Goal: Task Accomplishment & Management: Manage account settings

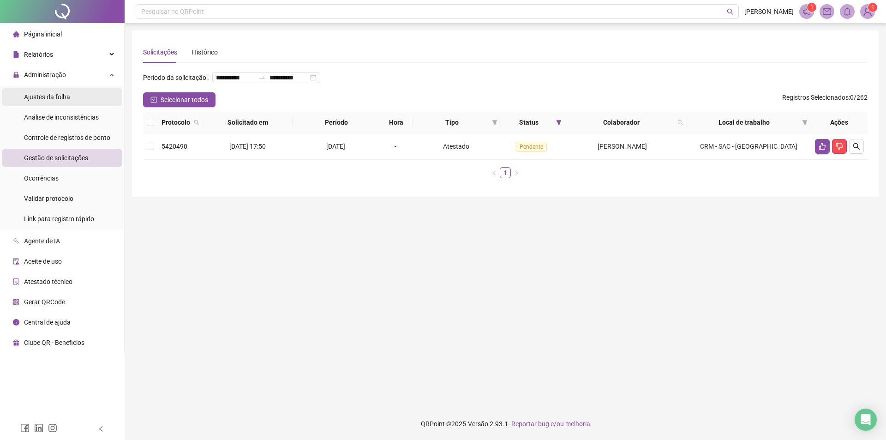
click at [79, 101] on li "Ajustes da folha" at bounding box center [62, 97] width 120 height 18
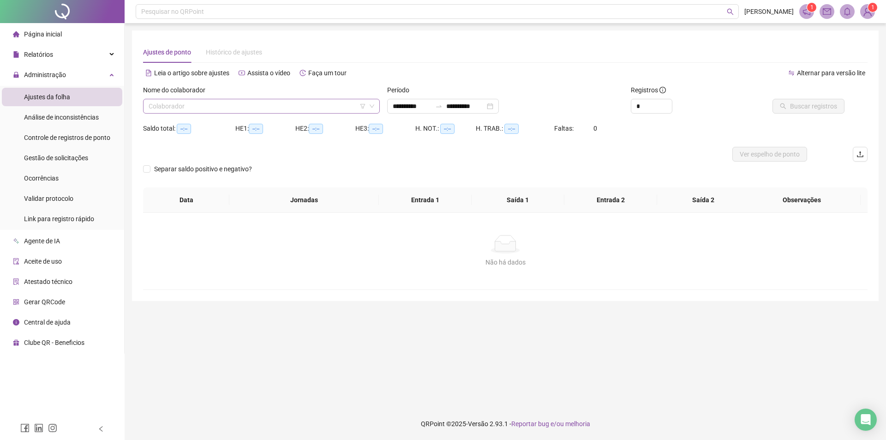
click at [216, 102] on input "search" at bounding box center [257, 106] width 217 height 14
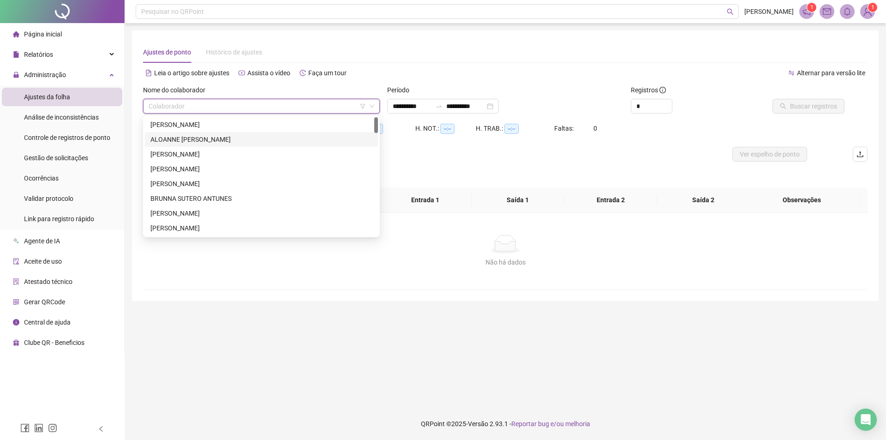
click at [220, 135] on div "ALOANNE [PERSON_NAME]" at bounding box center [261, 139] width 222 height 10
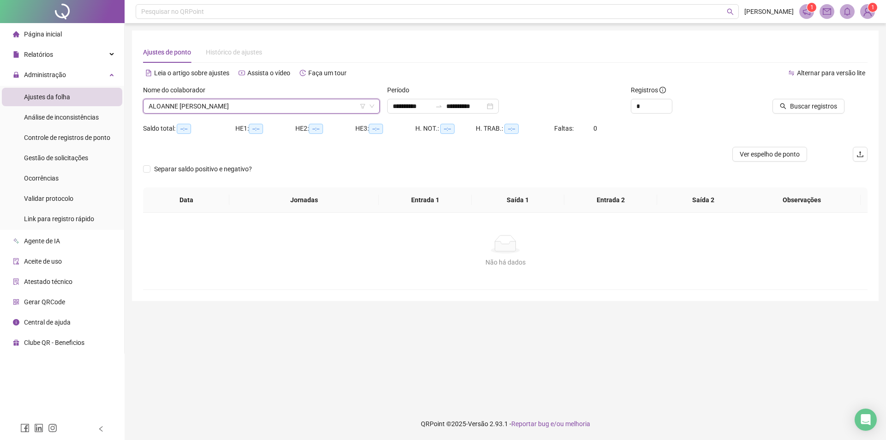
click at [414, 98] on div "Período" at bounding box center [505, 92] width 237 height 14
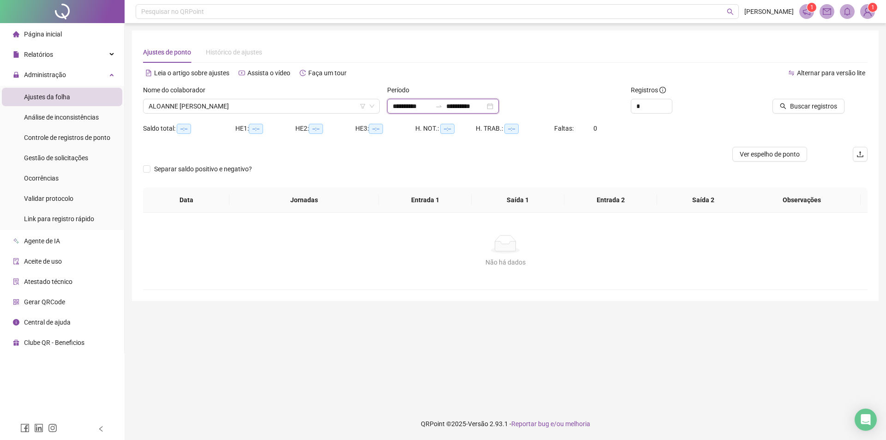
click at [407, 111] on input "**********" at bounding box center [412, 106] width 39 height 10
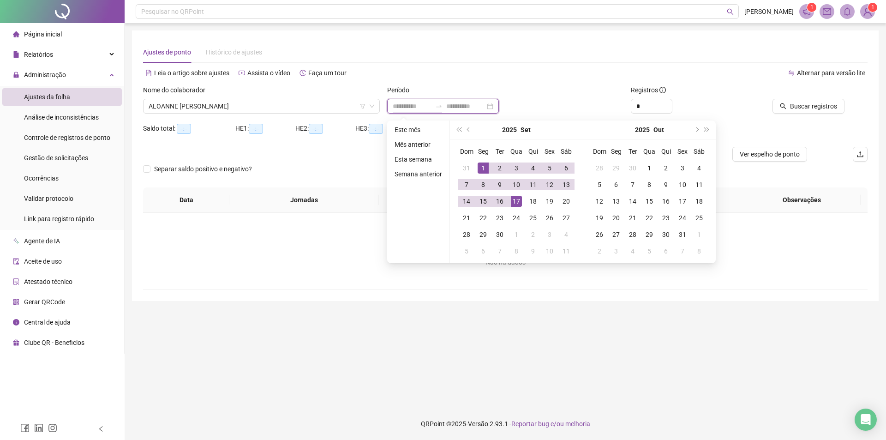
type input "**********"
click at [468, 129] on span "prev-year" at bounding box center [469, 129] width 5 height 5
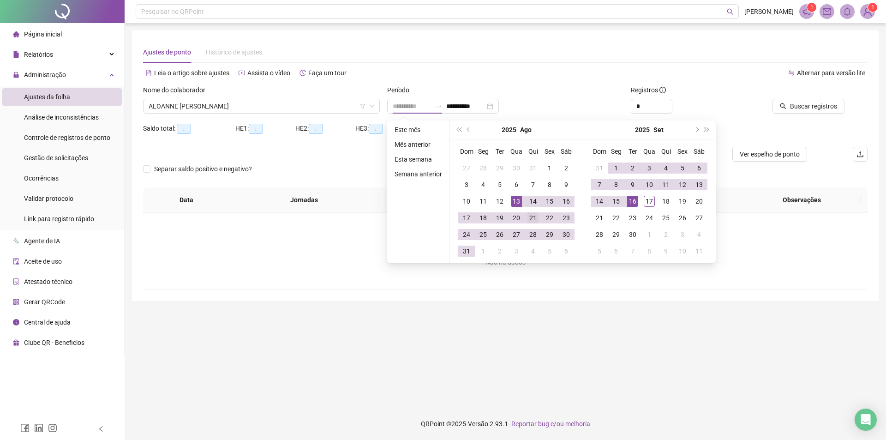
type input "**********"
click at [531, 219] on div "21" at bounding box center [532, 217] width 11 height 11
type input "**********"
click at [645, 197] on div "17" at bounding box center [649, 201] width 11 height 11
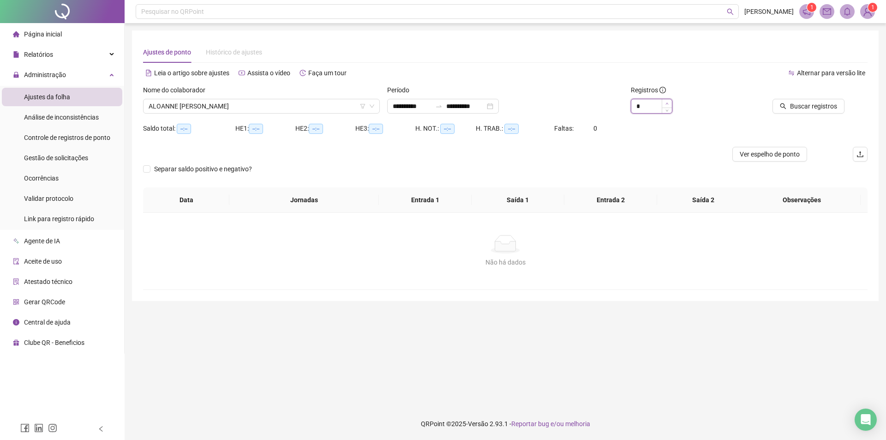
click at [665, 103] on icon "up" at bounding box center [666, 103] width 3 height 3
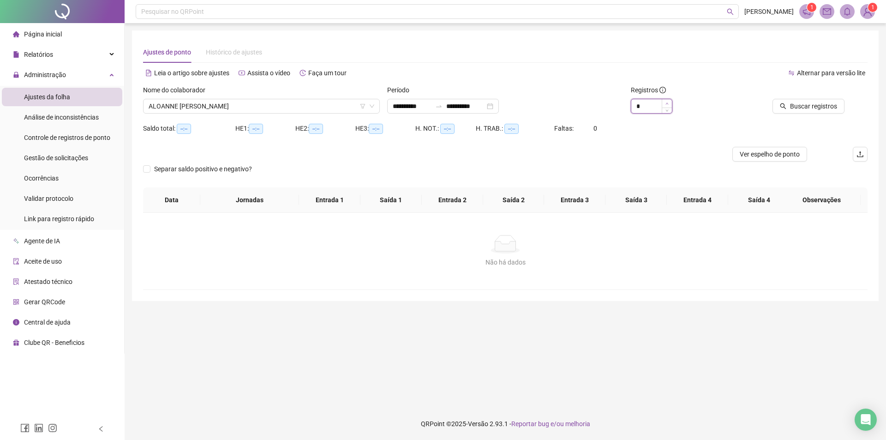
click at [665, 103] on icon "up" at bounding box center [666, 103] width 3 height 3
type input "**"
click at [665, 103] on icon "up" at bounding box center [666, 103] width 3 height 3
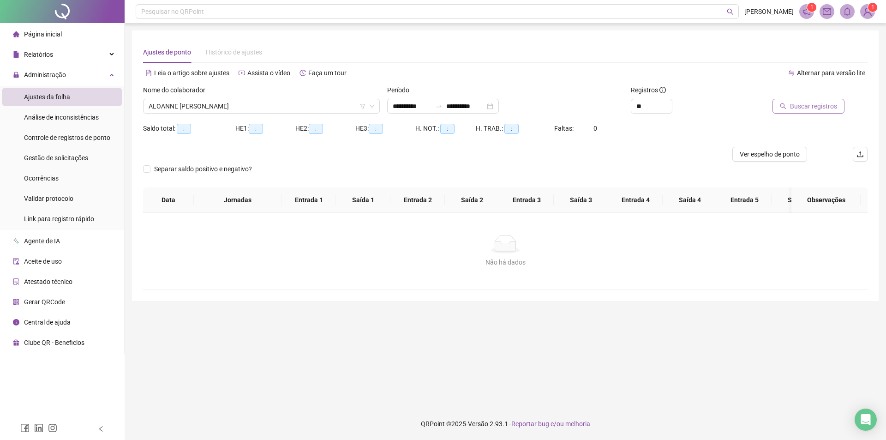
click at [831, 104] on span "Buscar registros" at bounding box center [813, 106] width 47 height 10
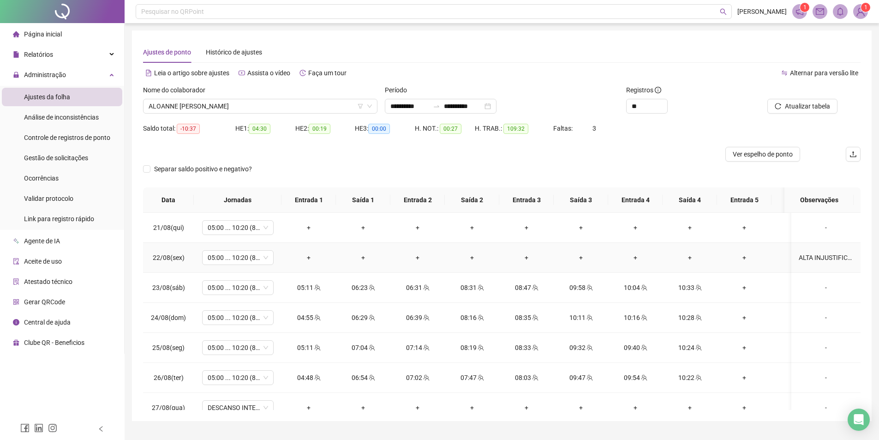
click at [823, 257] on div "ALTA INJUSTIFICADA" at bounding box center [826, 257] width 54 height 10
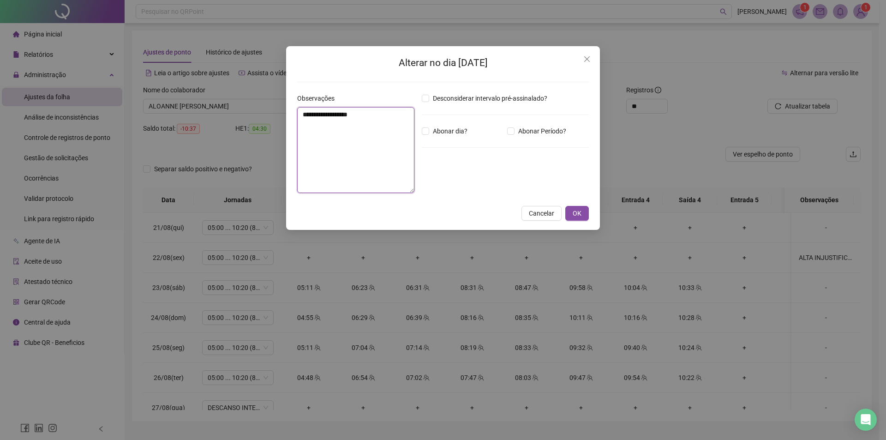
click at [301, 116] on textarea "**********" at bounding box center [355, 150] width 117 height 86
type textarea "**********"
click at [579, 212] on span "OK" at bounding box center [577, 213] width 9 height 10
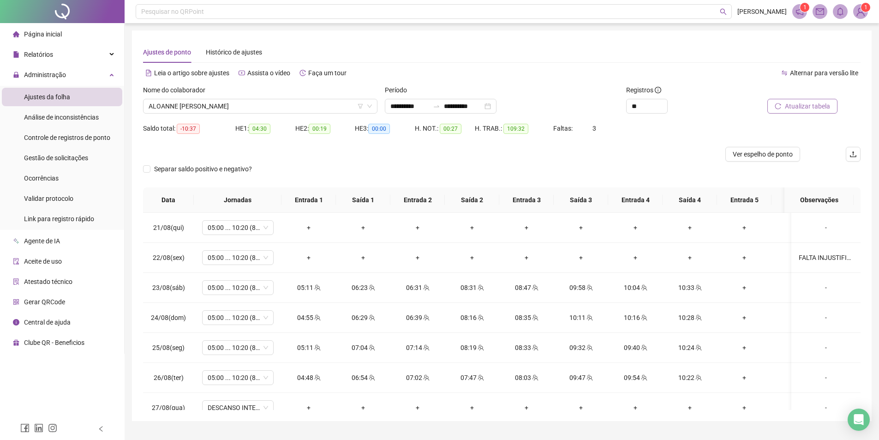
click at [804, 112] on button "Atualizar tabela" at bounding box center [802, 106] width 70 height 15
click at [252, 223] on span "05:00 ... 10:20 (8 HORAS)" at bounding box center [238, 228] width 60 height 14
type input "***"
click at [254, 256] on div "Folga" at bounding box center [245, 261] width 61 height 10
click at [283, 204] on span "Sim" at bounding box center [281, 203] width 11 height 10
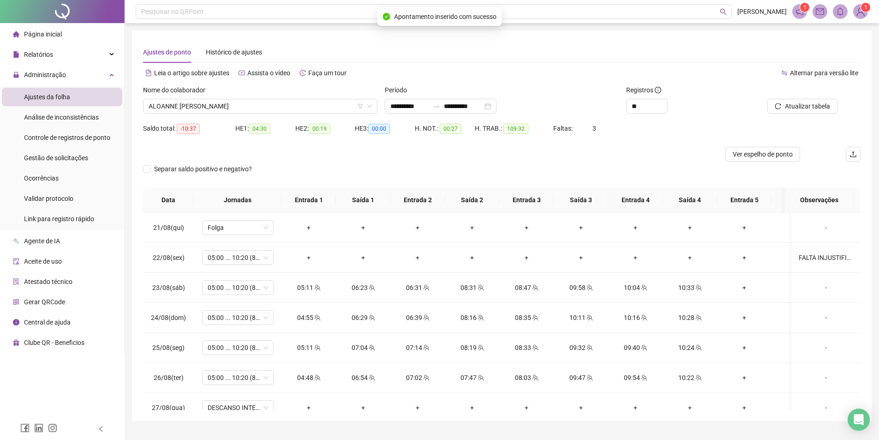
click at [803, 116] on div "Atualizar tabela" at bounding box center [803, 103] width 121 height 36
click at [808, 107] on span "Atualizar tabela" at bounding box center [807, 106] width 45 height 10
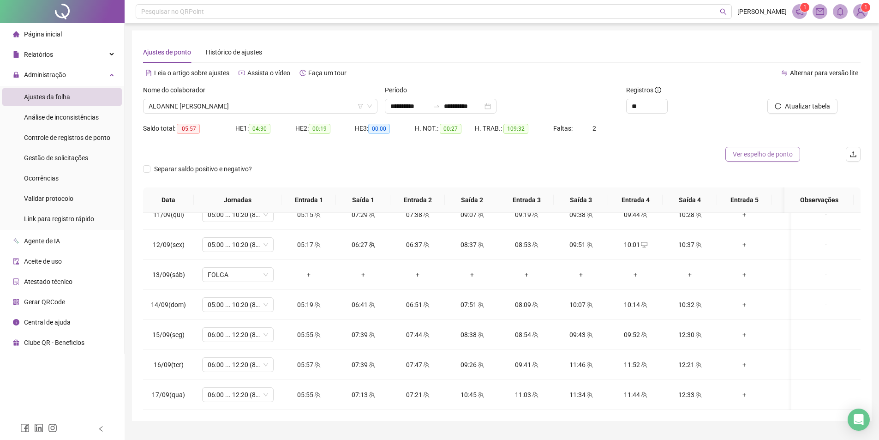
click at [760, 155] on span "Ver espelho de ponto" at bounding box center [763, 154] width 60 height 10
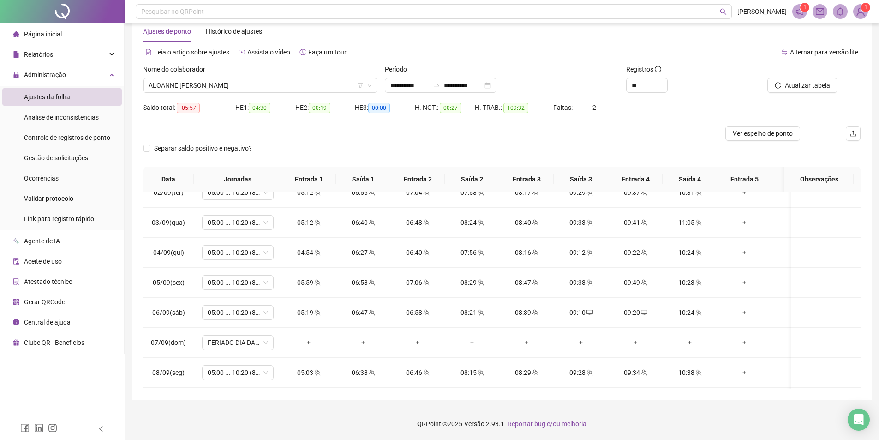
scroll to position [419, 0]
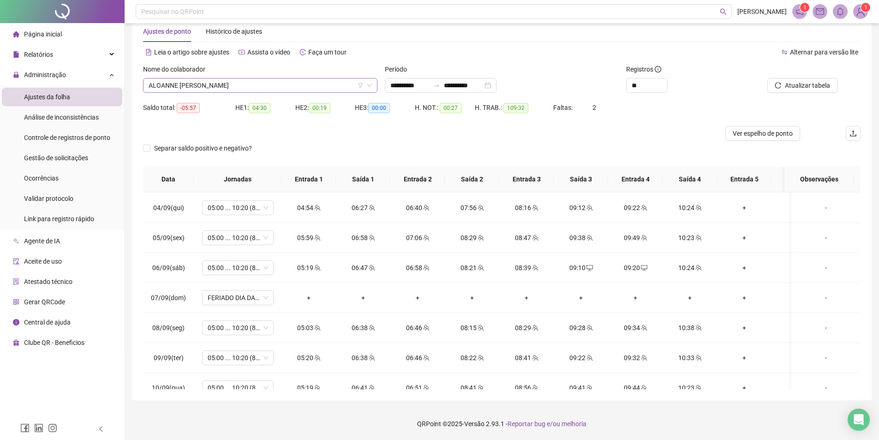
click at [264, 84] on span "ALOANNE [PERSON_NAME]" at bounding box center [260, 85] width 223 height 14
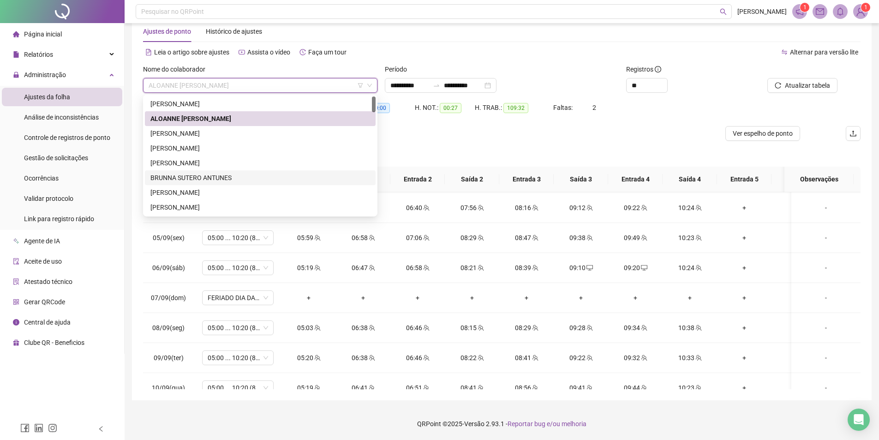
click at [201, 173] on div "BRUNNA SUTERO ANTUNES" at bounding box center [260, 178] width 220 height 10
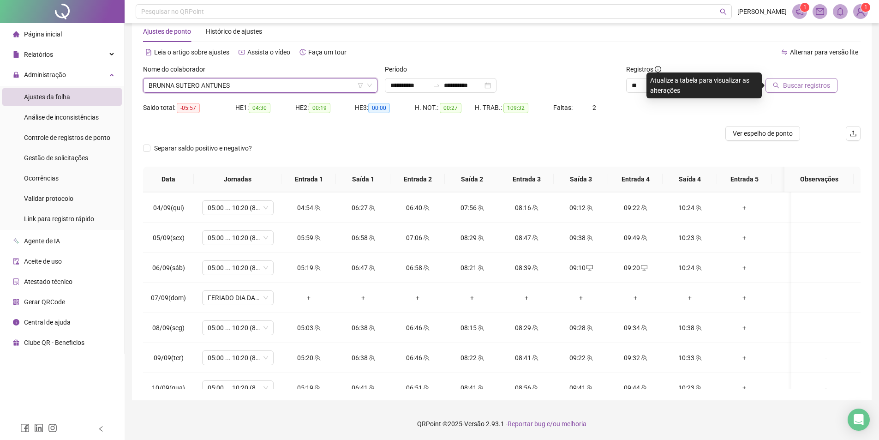
click at [806, 91] on button "Buscar registros" at bounding box center [801, 85] width 72 height 15
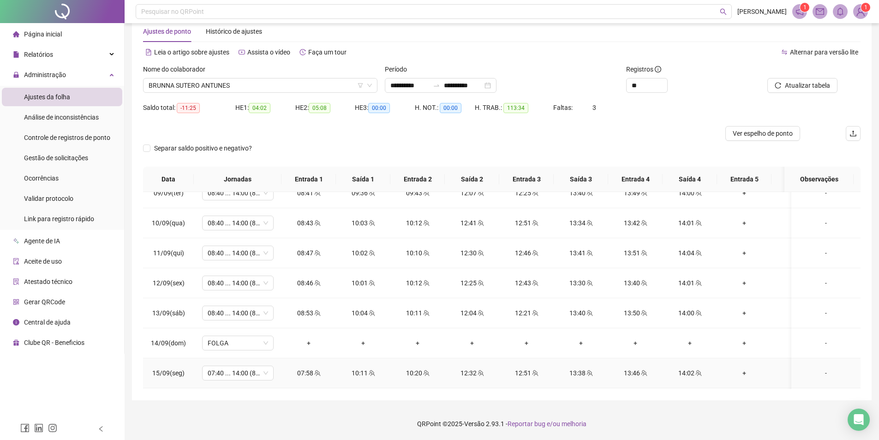
scroll to position [650, 0]
drag, startPoint x: 820, startPoint y: 336, endPoint x: 451, endPoint y: 277, distance: 374.3
click at [821, 339] on div "-" at bounding box center [826, 344] width 54 height 10
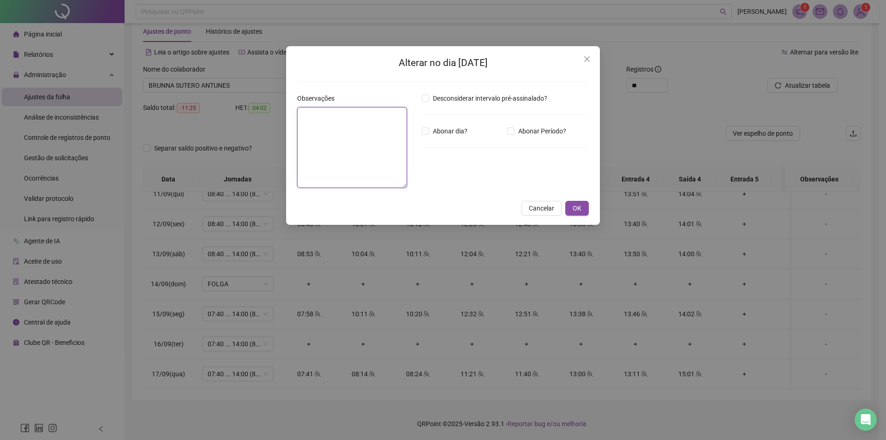
click at [369, 173] on textarea at bounding box center [352, 147] width 110 height 81
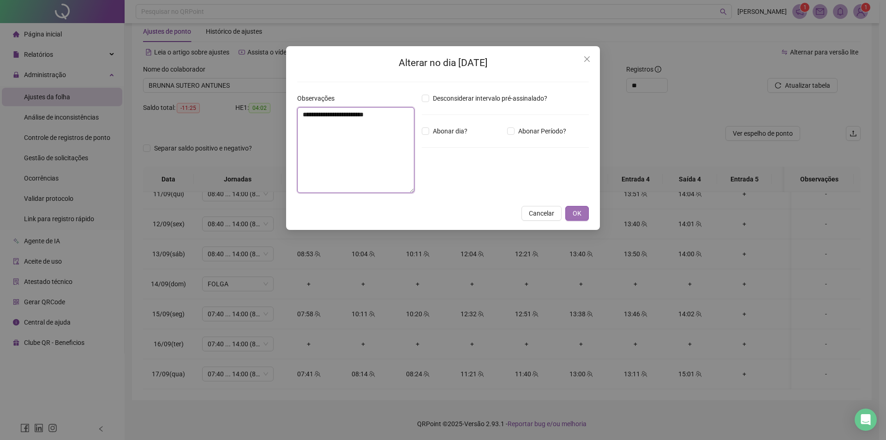
type textarea "**********"
click at [578, 219] on button "OK" at bounding box center [577, 213] width 24 height 15
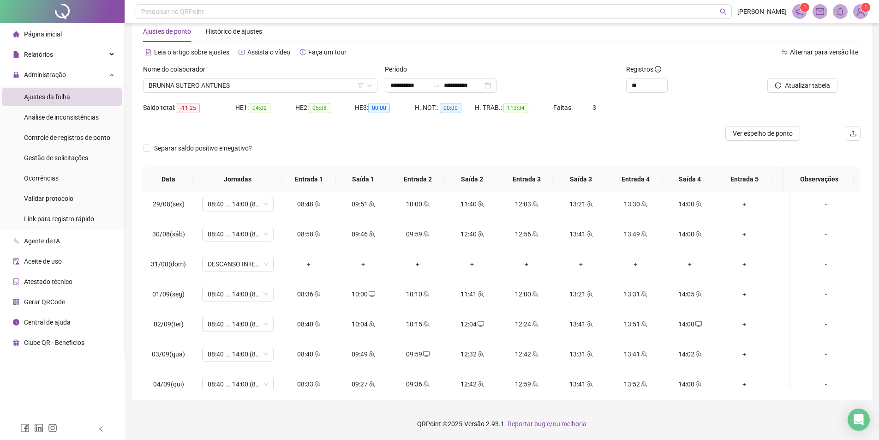
scroll to position [234, 0]
click at [290, 412] on footer "QRPoint © 2025 - Versão 2.93.1 - Reportar bug e/ou melhoria" at bounding box center [502, 423] width 754 height 32
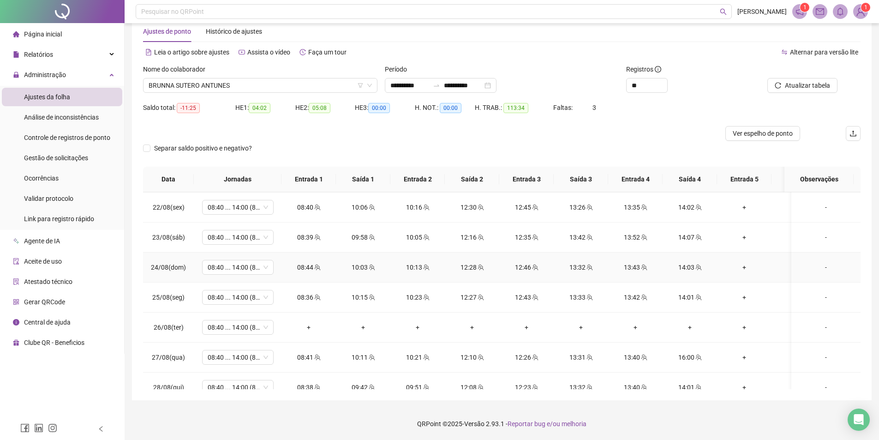
scroll to position [46, 0]
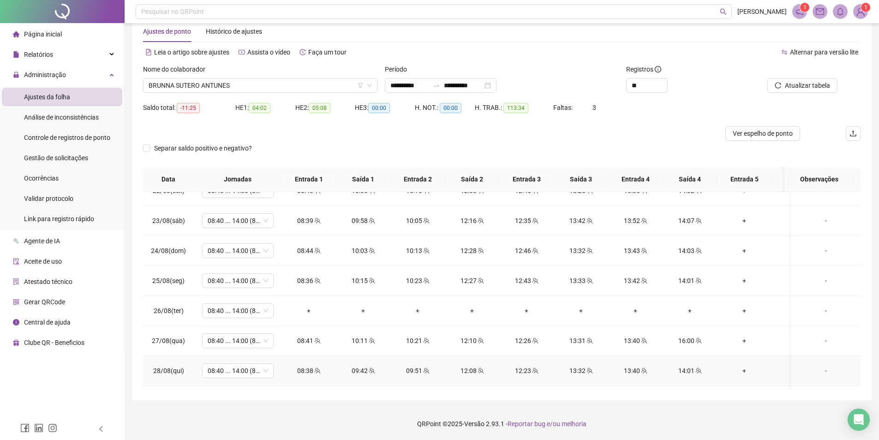
drag, startPoint x: 423, startPoint y: 378, endPoint x: 426, endPoint y: 389, distance: 11.1
click at [423, 378] on td "09:51" at bounding box center [417, 371] width 54 height 30
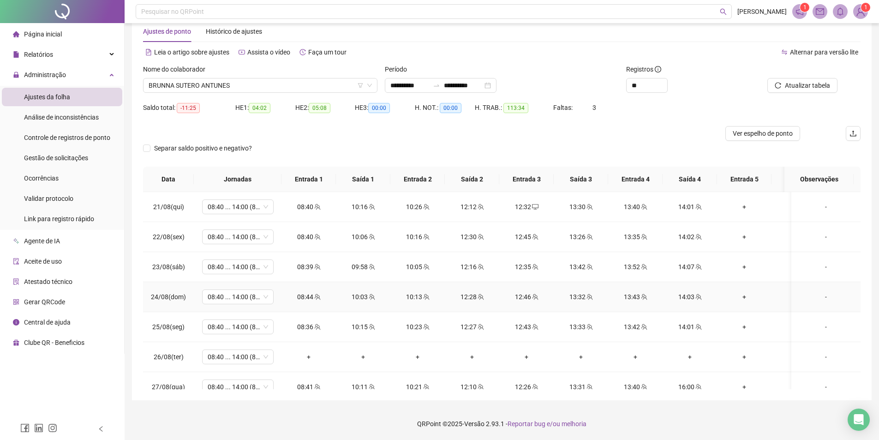
scroll to position [0, 0]
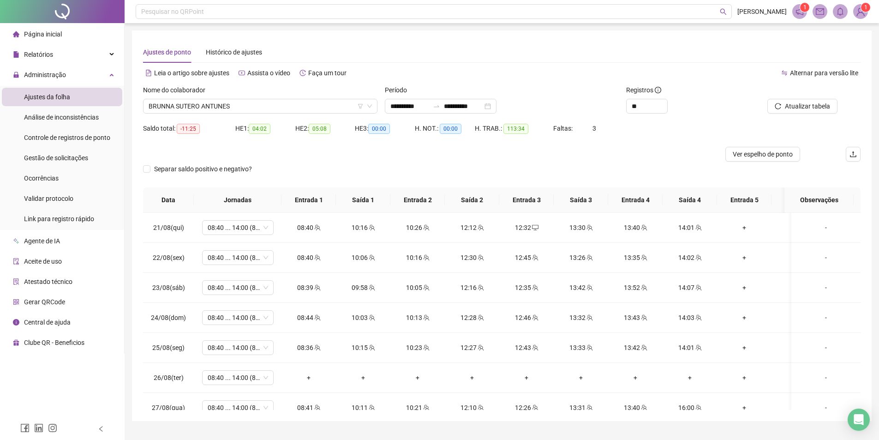
click at [280, 417] on div "**********" at bounding box center [502, 225] width 740 height 390
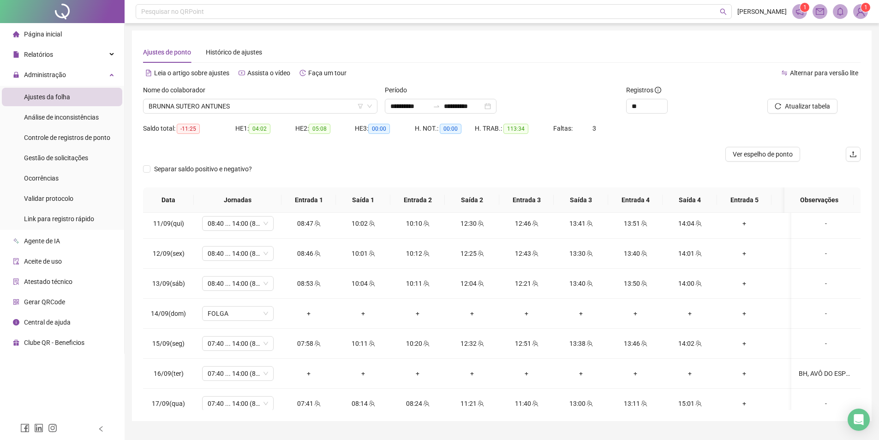
scroll to position [650, 0]
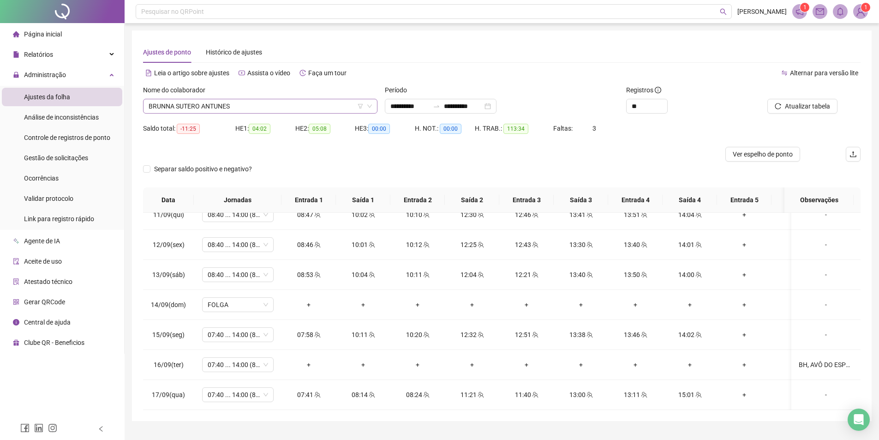
click at [261, 106] on span "BRUNNA SUTERO ANTUNES" at bounding box center [260, 106] width 223 height 14
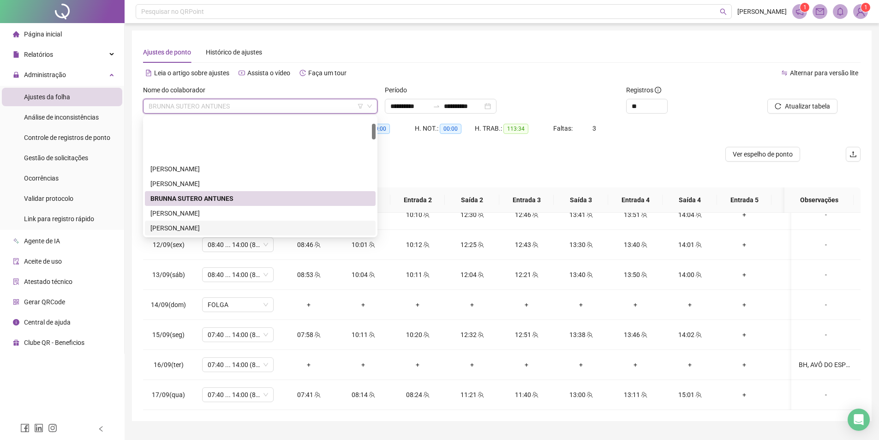
scroll to position [46, 0]
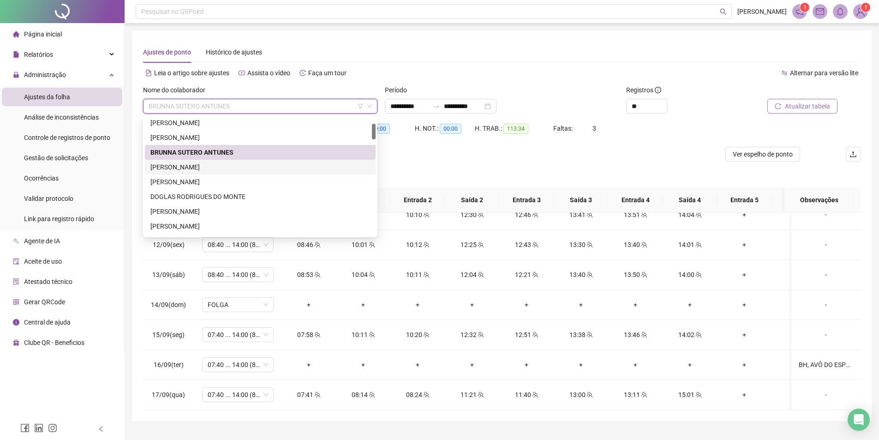
click at [237, 167] on div "[PERSON_NAME]" at bounding box center [260, 167] width 220 height 10
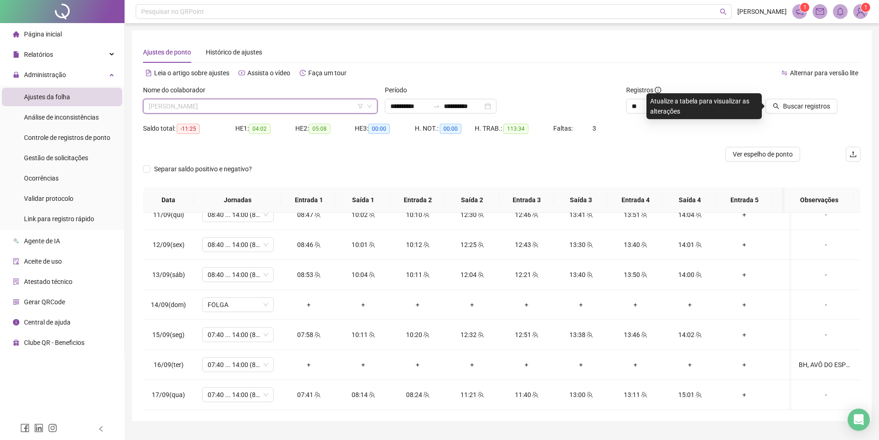
click at [236, 105] on span "[PERSON_NAME]" at bounding box center [260, 106] width 223 height 14
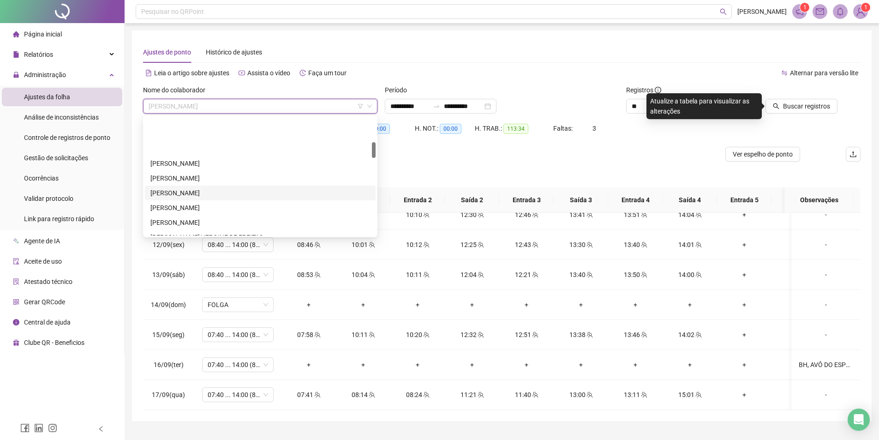
scroll to position [185, 0]
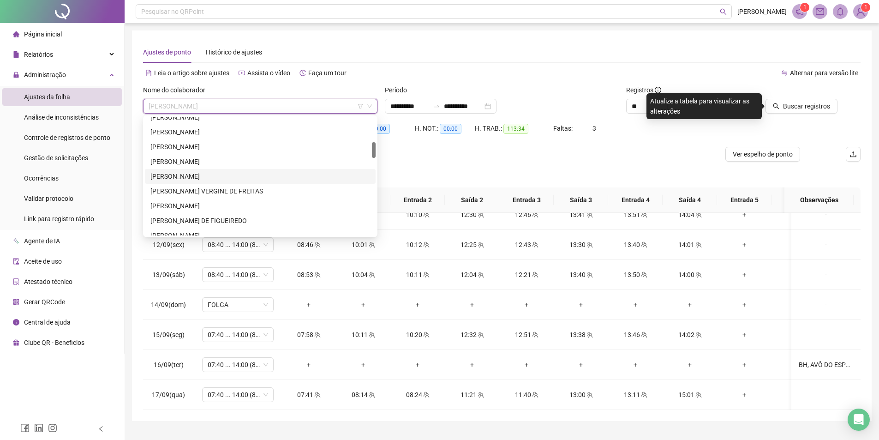
click at [223, 181] on div "[PERSON_NAME]" at bounding box center [260, 176] width 220 height 10
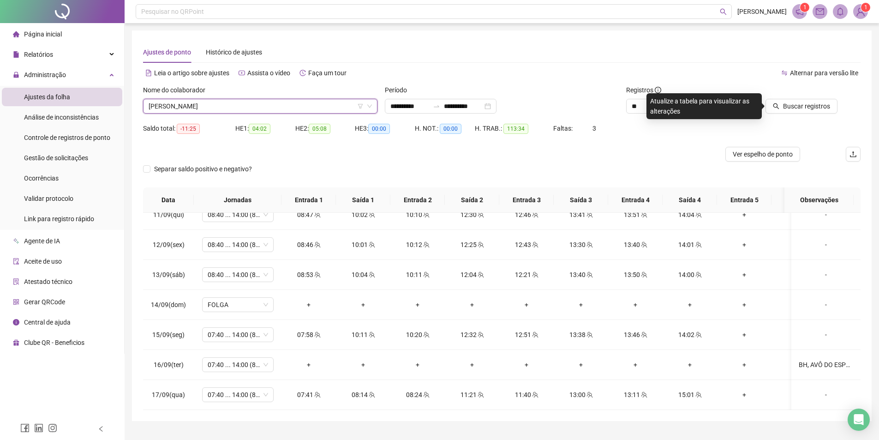
drag, startPoint x: 802, startPoint y: 110, endPoint x: 767, endPoint y: 289, distance: 182.5
click at [802, 110] on span "Buscar registros" at bounding box center [806, 106] width 47 height 10
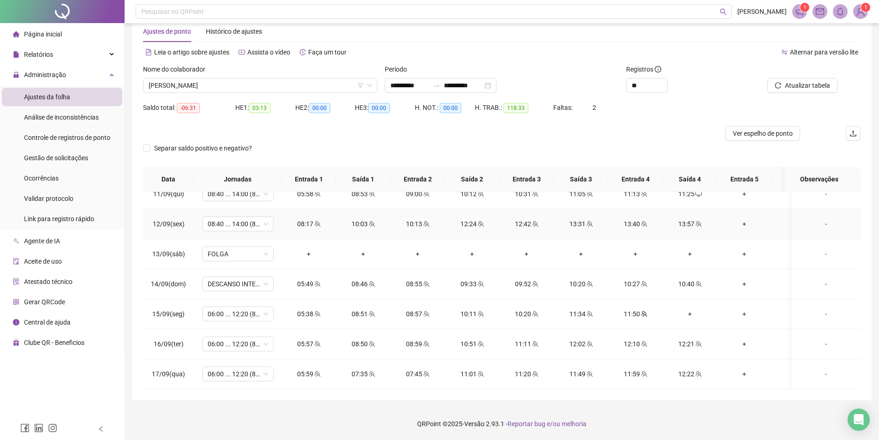
scroll to position [650, 0]
click at [270, 81] on span "[PERSON_NAME]" at bounding box center [260, 85] width 223 height 14
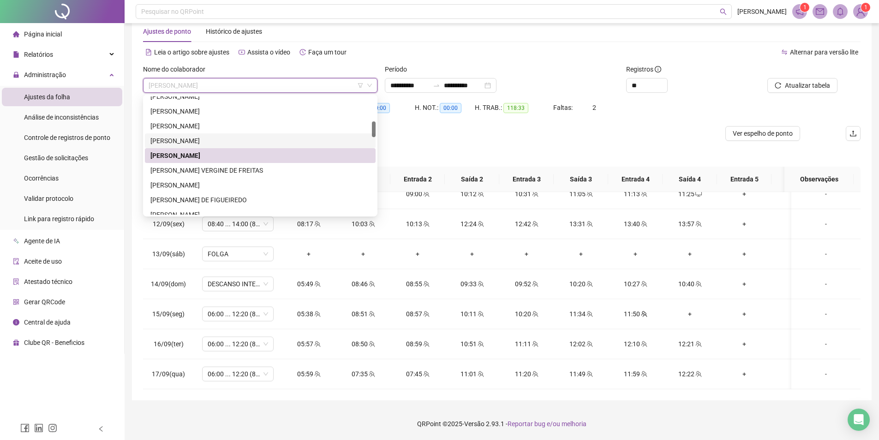
scroll to position [231, 0]
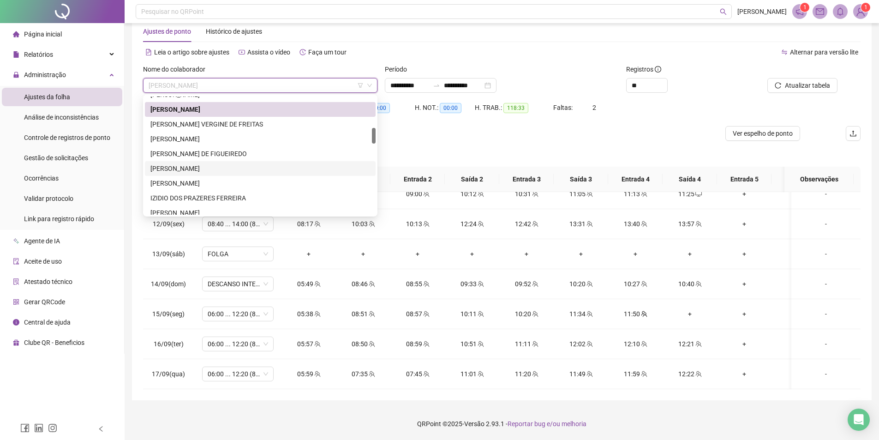
click at [226, 168] on div "[PERSON_NAME]" at bounding box center [260, 168] width 220 height 10
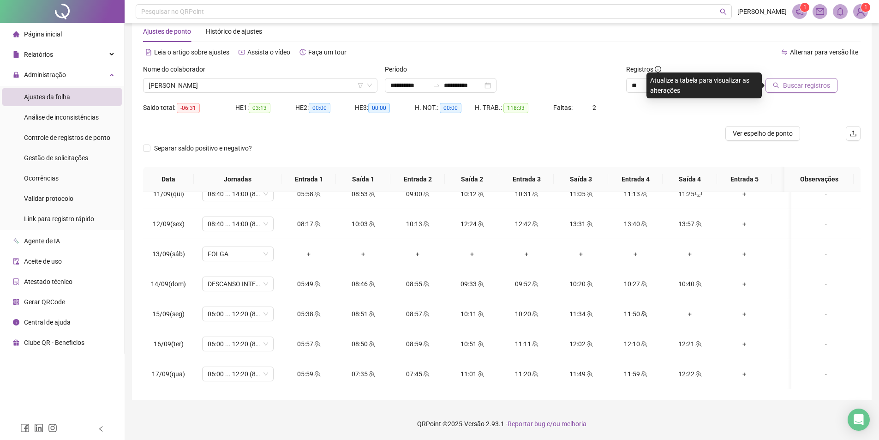
click at [791, 83] on span "Buscar registros" at bounding box center [806, 85] width 47 height 10
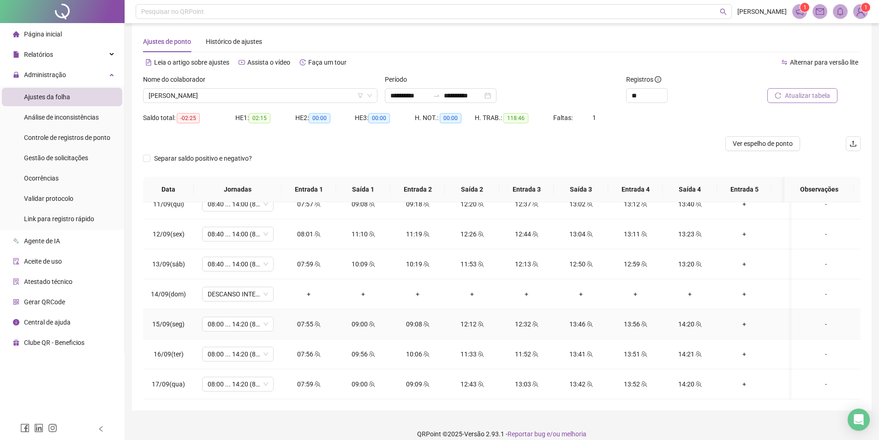
scroll to position [21, 0]
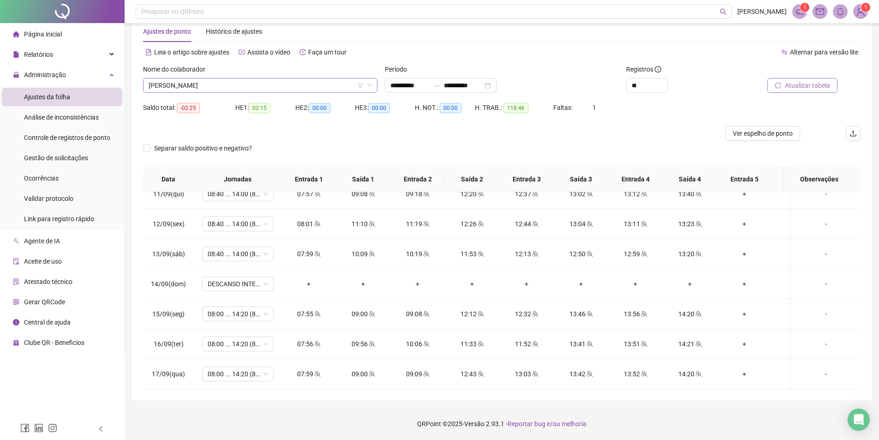
click at [226, 79] on span "[PERSON_NAME]" at bounding box center [260, 85] width 223 height 14
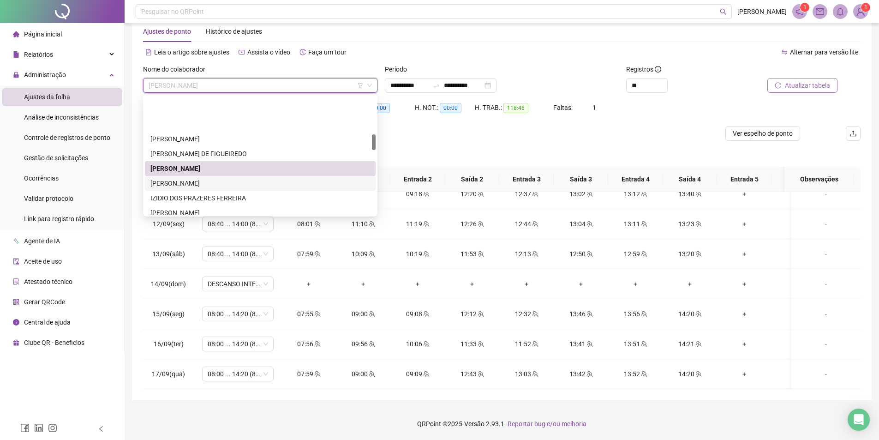
scroll to position [277, 0]
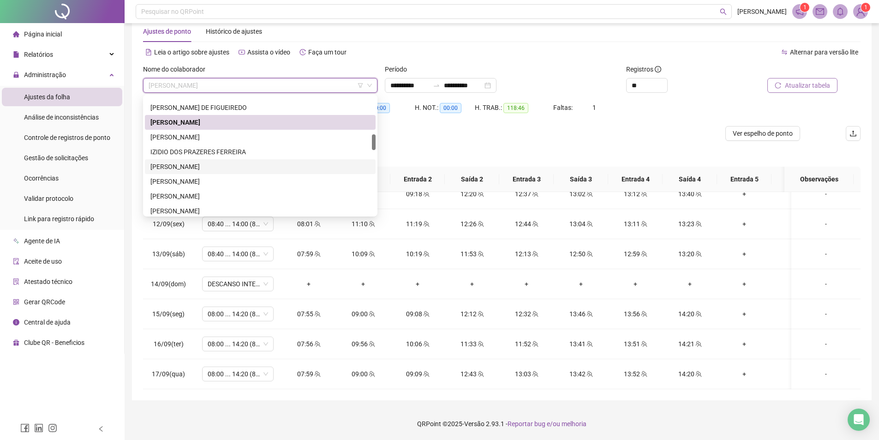
drag, startPoint x: 207, startPoint y: 140, endPoint x: 223, endPoint y: 164, distance: 29.6
click at [223, 164] on div "[PERSON_NAME] IZIDIO DOS PRAZERES [PERSON_NAME] DO NASCIMENTO [PERSON_NAME] [PE…" at bounding box center [260, 159] width 231 height 148
click at [223, 164] on div "[PERSON_NAME]" at bounding box center [260, 166] width 220 height 10
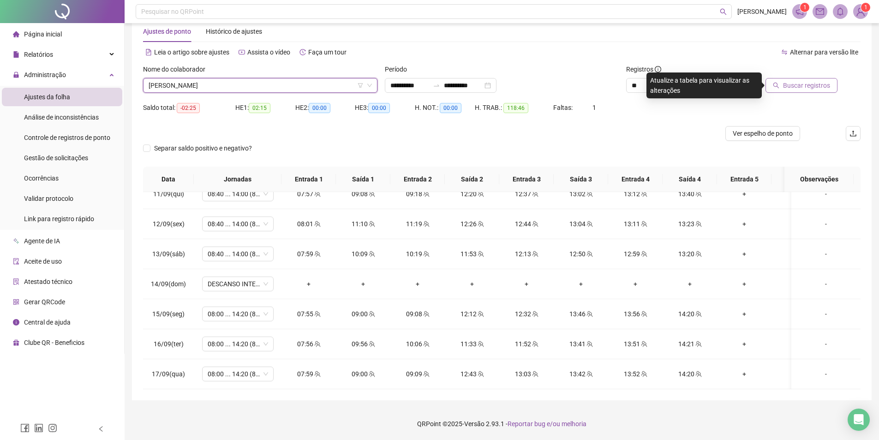
click at [811, 80] on button "Buscar registros" at bounding box center [801, 85] width 72 height 15
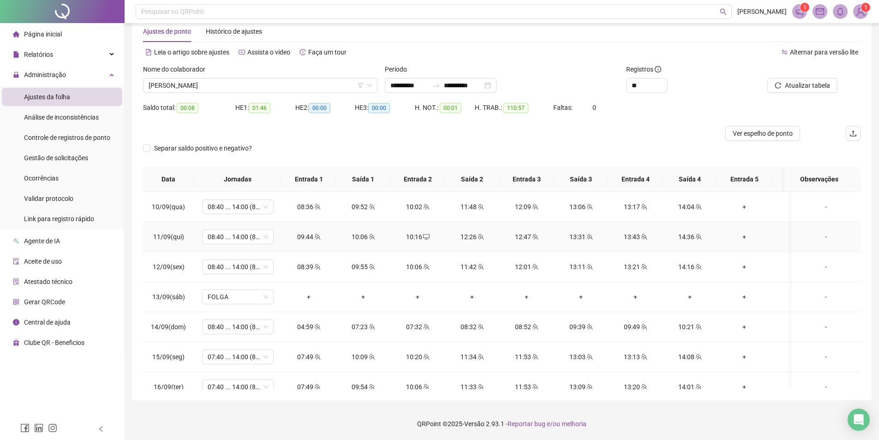
scroll to position [650, 0]
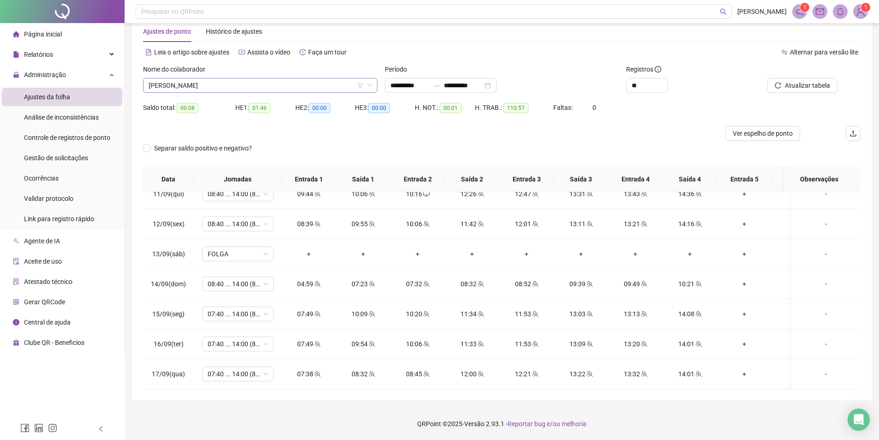
click at [240, 87] on span "[PERSON_NAME]" at bounding box center [260, 85] width 223 height 14
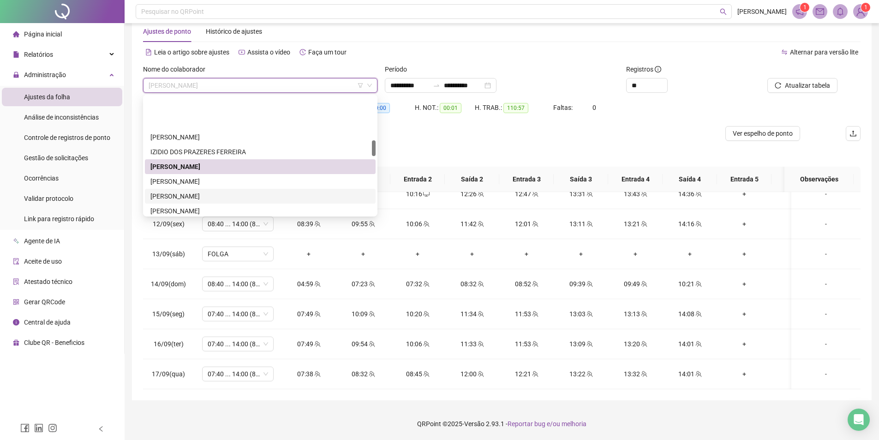
scroll to position [323, 0]
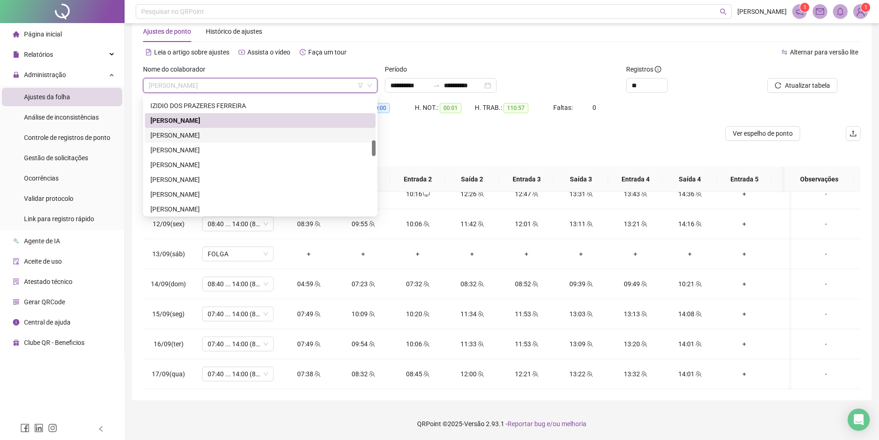
click at [209, 136] on div "[PERSON_NAME]" at bounding box center [260, 135] width 220 height 10
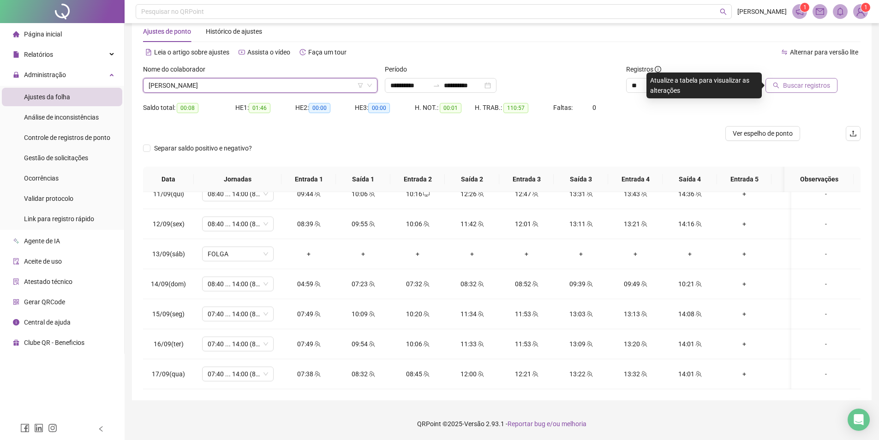
click at [786, 86] on span "Buscar registros" at bounding box center [806, 85] width 47 height 10
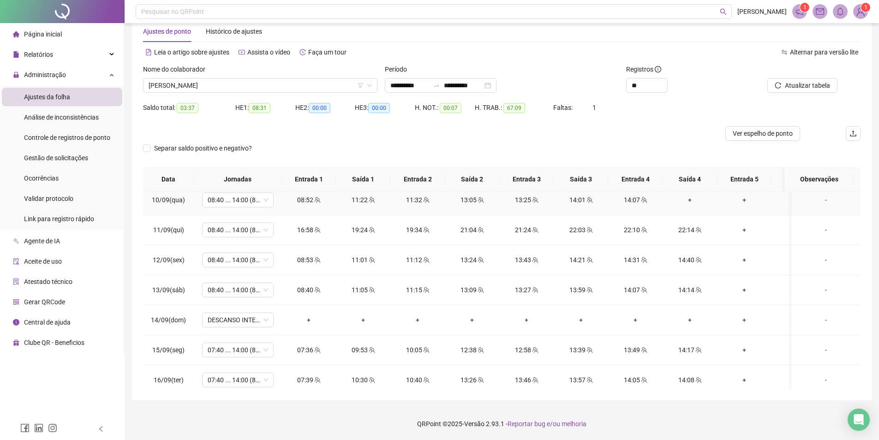
scroll to position [650, 0]
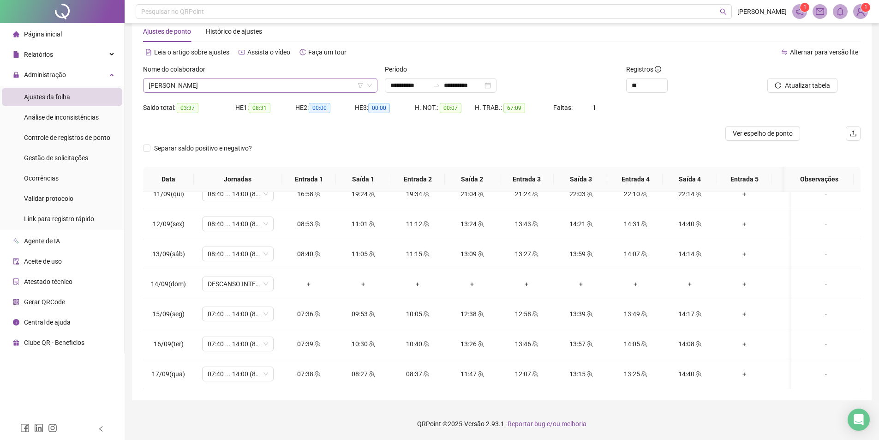
click at [244, 85] on span "[PERSON_NAME]" at bounding box center [260, 85] width 223 height 14
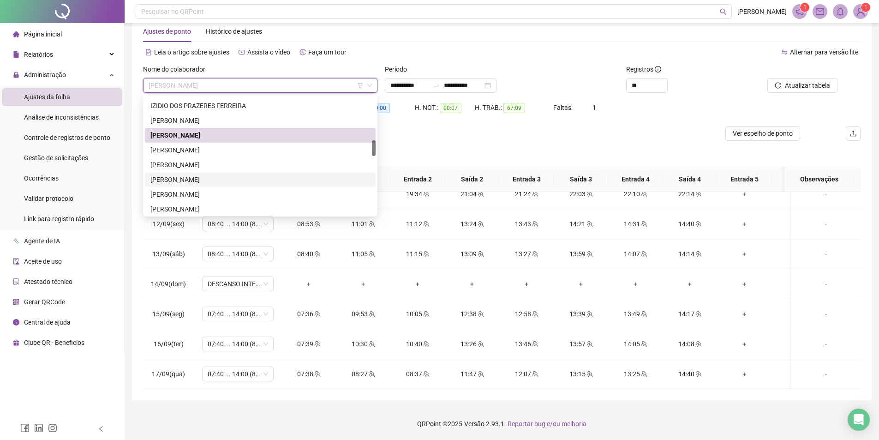
drag, startPoint x: 211, startPoint y: 176, endPoint x: 729, endPoint y: 143, distance: 519.7
click at [212, 176] on div "[PERSON_NAME]" at bounding box center [260, 179] width 220 height 10
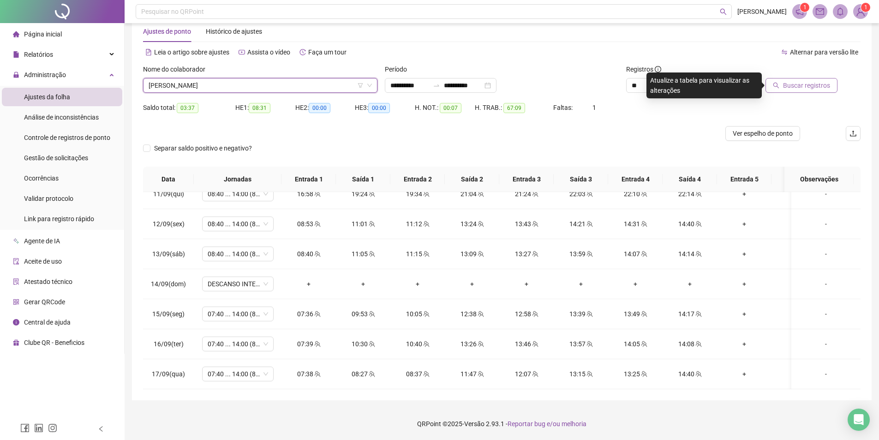
click at [800, 85] on span "Buscar registros" at bounding box center [806, 85] width 47 height 10
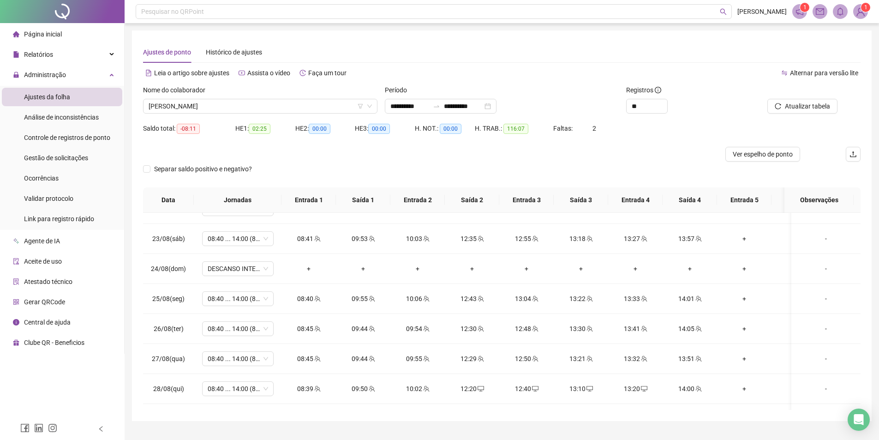
scroll to position [0, 0]
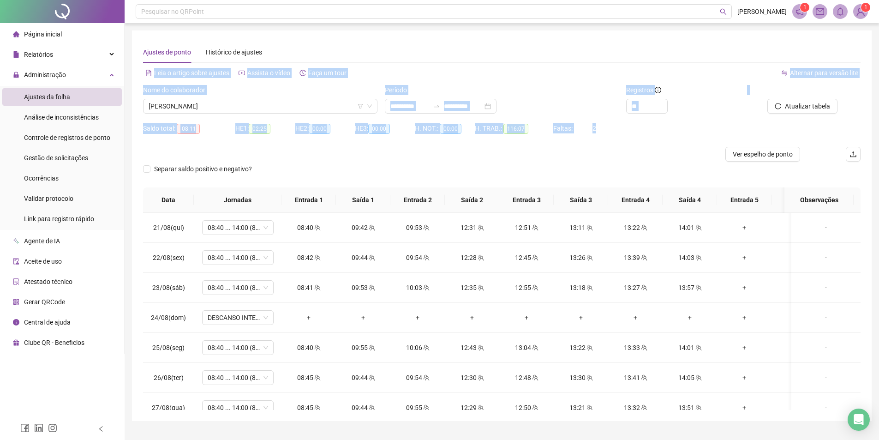
drag, startPoint x: 681, startPoint y: 159, endPoint x: 683, endPoint y: 51, distance: 108.0
click at [683, 51] on div "**********" at bounding box center [501, 226] width 717 height 368
click at [703, 131] on div "Saldo total: -08:11 HE 1: 02:25 HE 2: 00:00 HE 3: 00:00 H. NOT.: 00:00 H. TRAB.…" at bounding box center [501, 134] width 717 height 26
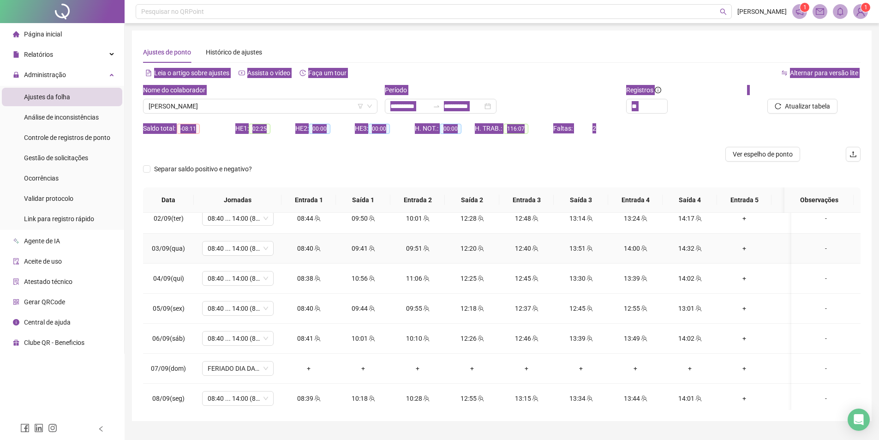
scroll to position [415, 0]
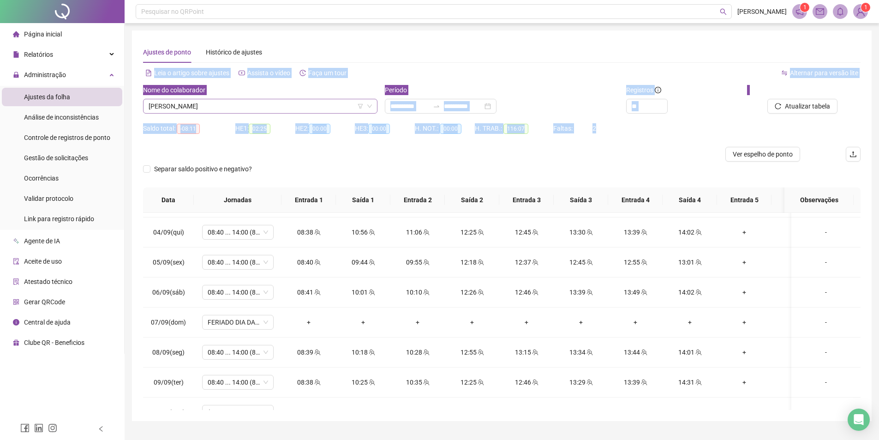
click at [267, 100] on span "[PERSON_NAME]" at bounding box center [260, 106] width 223 height 14
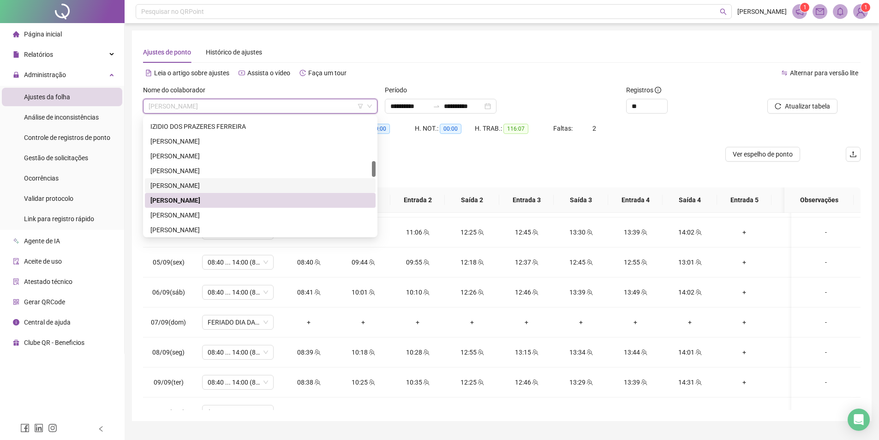
scroll to position [369, 0]
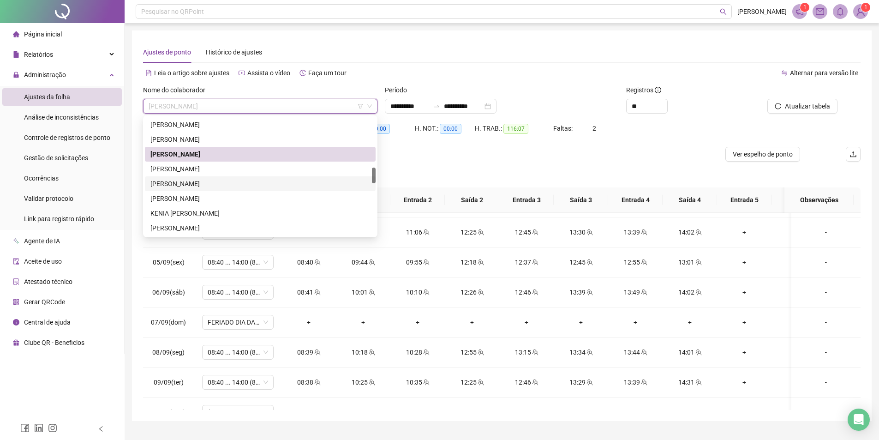
drag, startPoint x: 214, startPoint y: 179, endPoint x: 815, endPoint y: 124, distance: 603.7
click at [215, 179] on div "[PERSON_NAME]" at bounding box center [260, 184] width 220 height 10
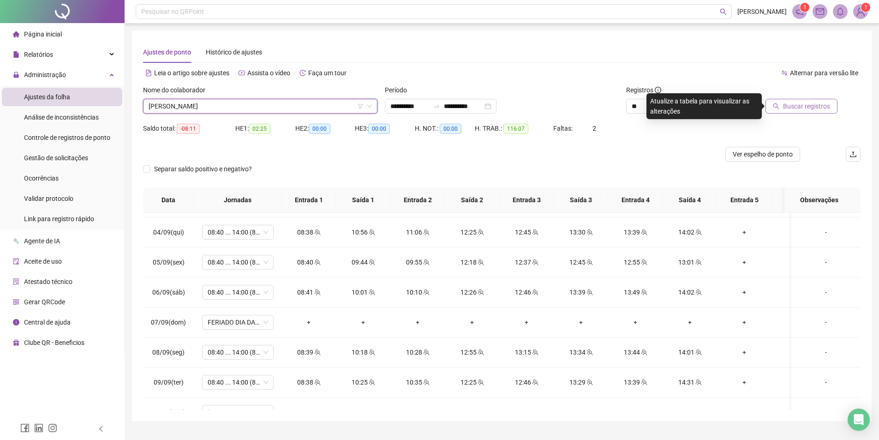
click at [805, 110] on span "Buscar registros" at bounding box center [806, 106] width 47 height 10
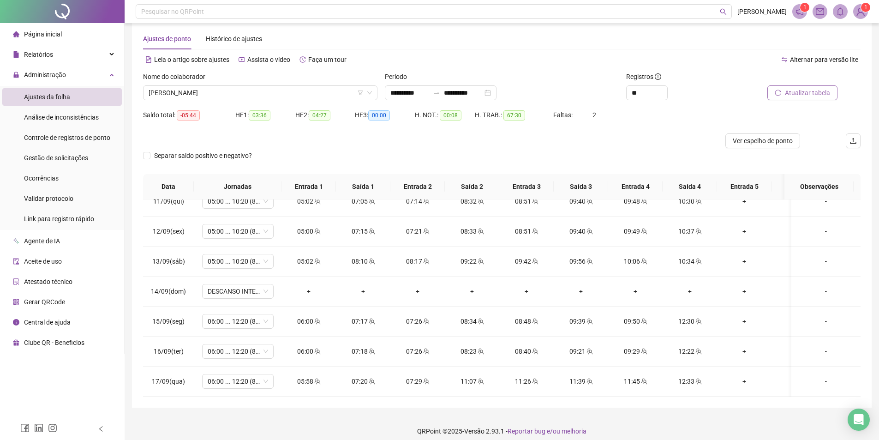
scroll to position [21, 0]
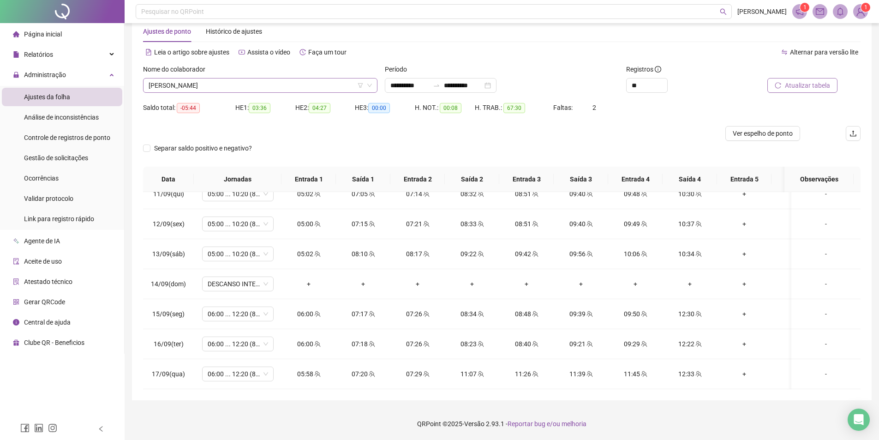
click at [250, 87] on span "[PERSON_NAME]" at bounding box center [260, 85] width 223 height 14
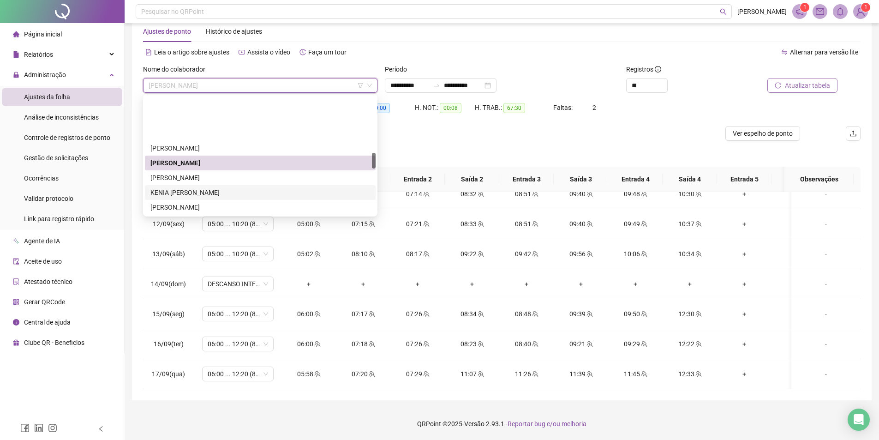
scroll to position [415, 0]
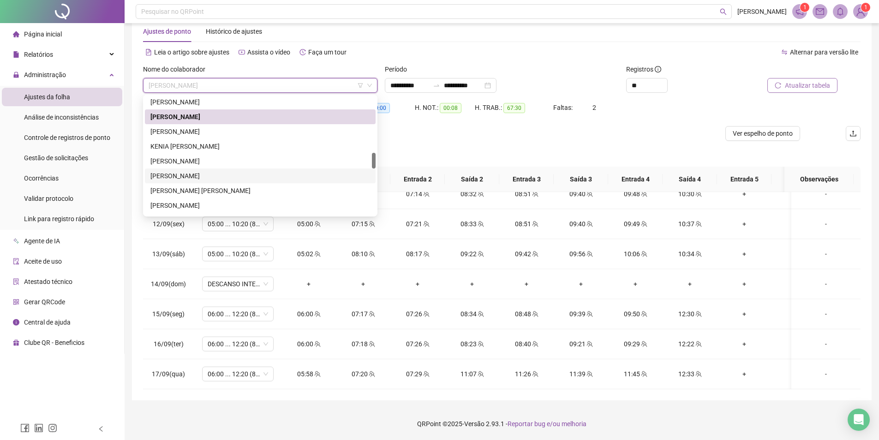
click at [228, 175] on div "[PERSON_NAME]" at bounding box center [260, 176] width 220 height 10
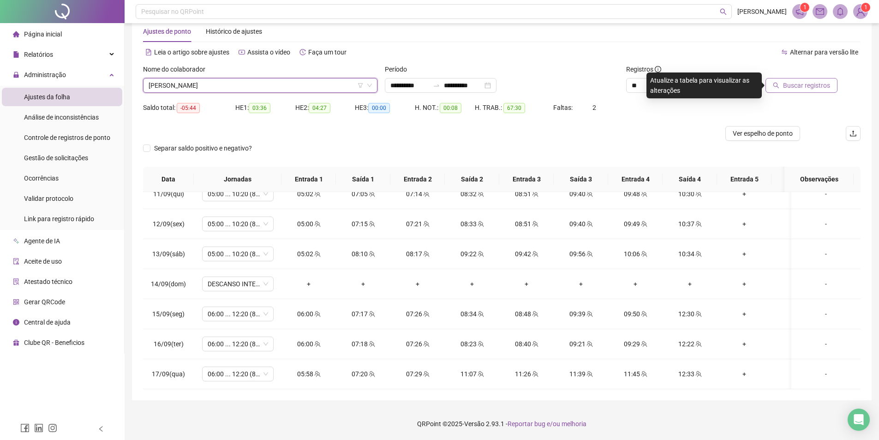
click at [786, 81] on span "Buscar registros" at bounding box center [806, 85] width 47 height 10
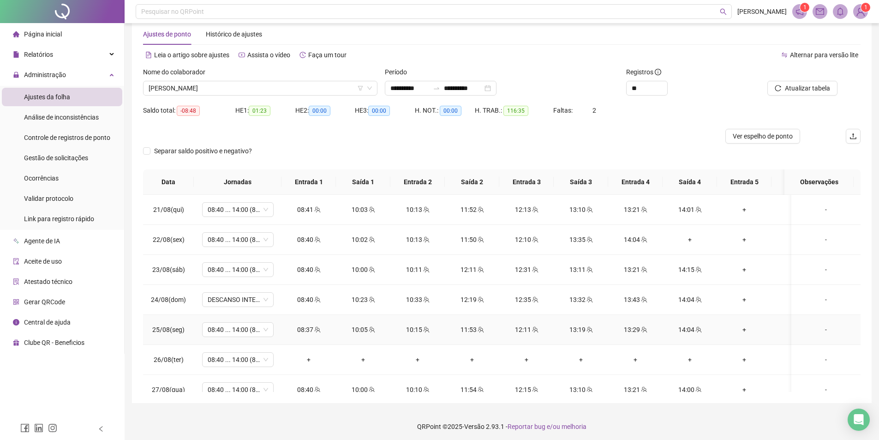
scroll to position [0, 0]
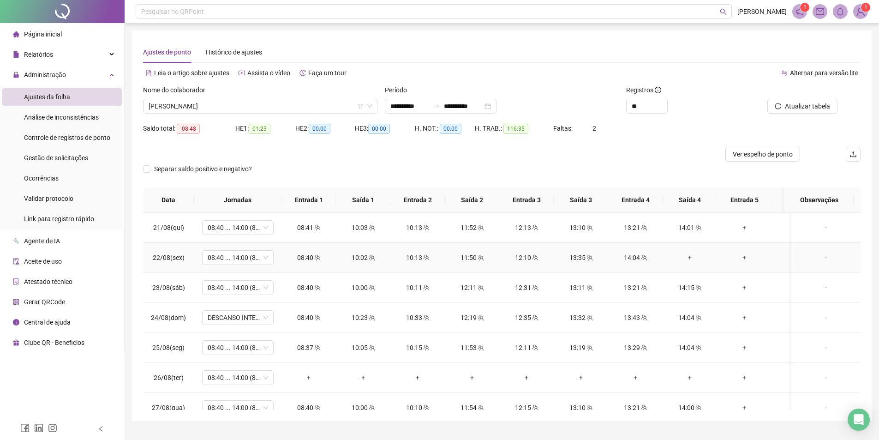
click at [400, 243] on td "10:13" at bounding box center [417, 258] width 54 height 30
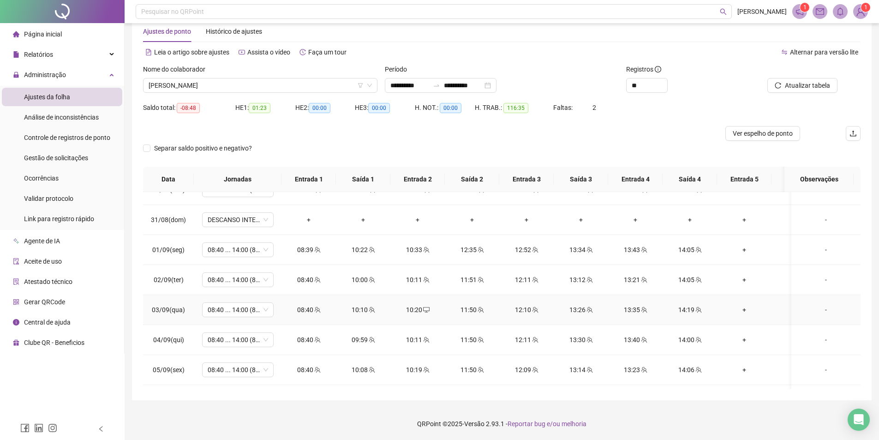
scroll to position [234, 0]
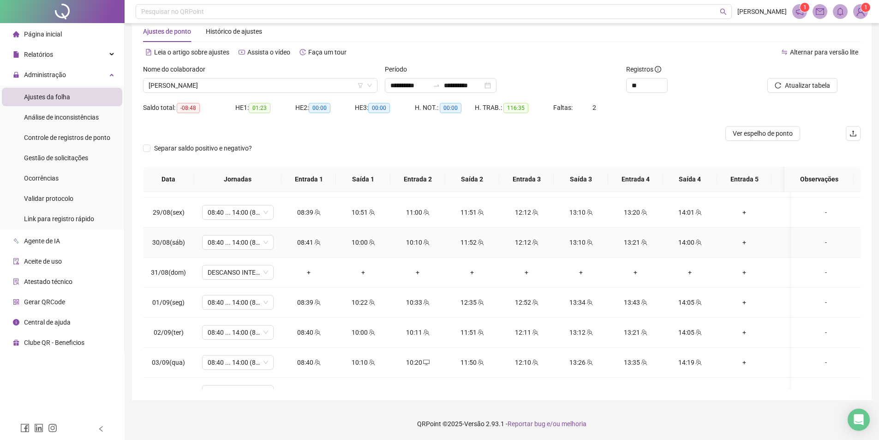
click at [378, 239] on div "10:00" at bounding box center [363, 242] width 40 height 10
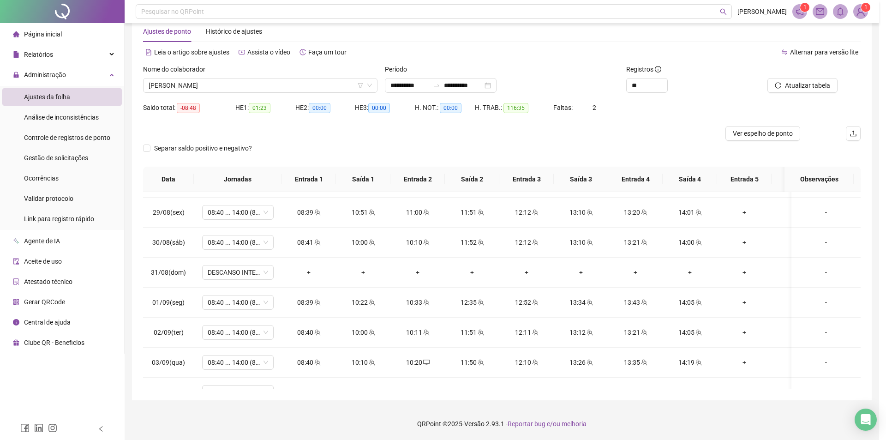
type input "**********"
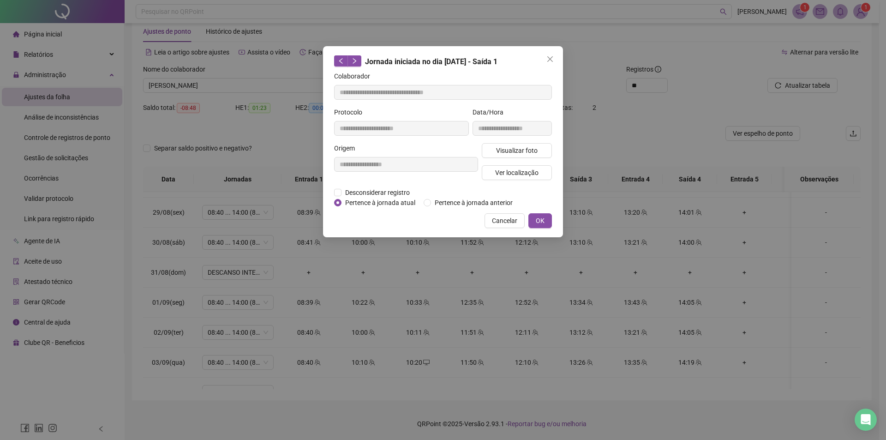
drag, startPoint x: 308, startPoint y: 276, endPoint x: 337, endPoint y: 325, distance: 56.7
click at [308, 276] on div "**********" at bounding box center [443, 220] width 886 height 440
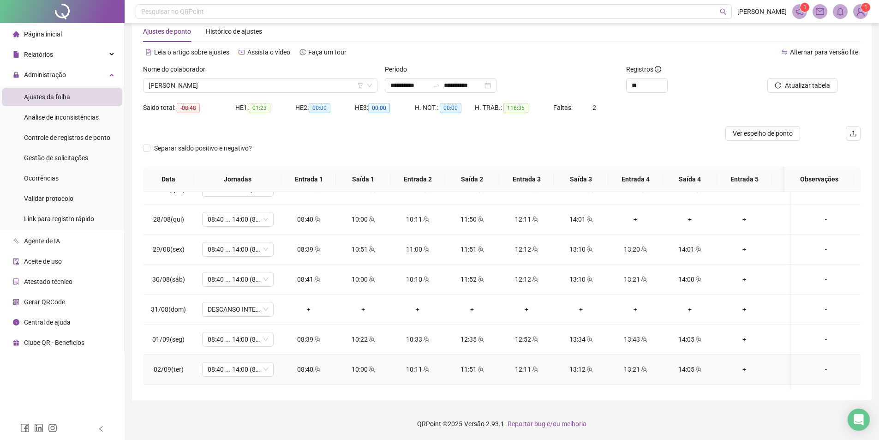
scroll to position [142, 0]
